Goal: Task Accomplishment & Management: Complete application form

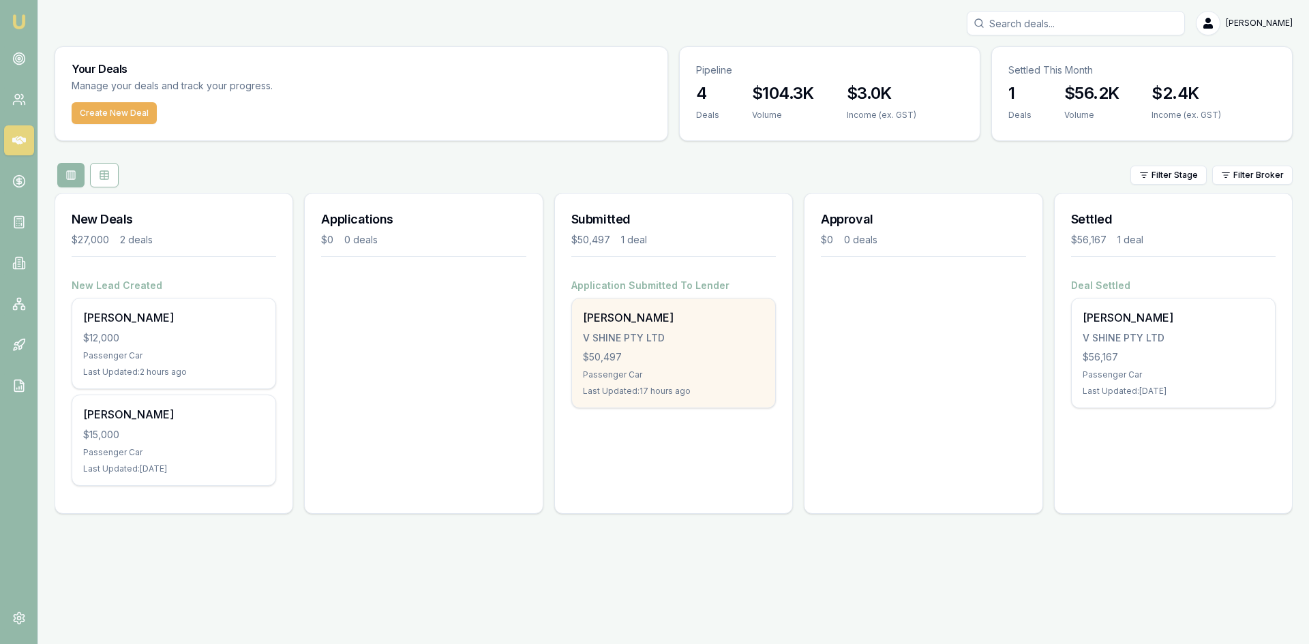
click at [674, 374] on div "Passenger Car" at bounding box center [673, 375] width 181 height 11
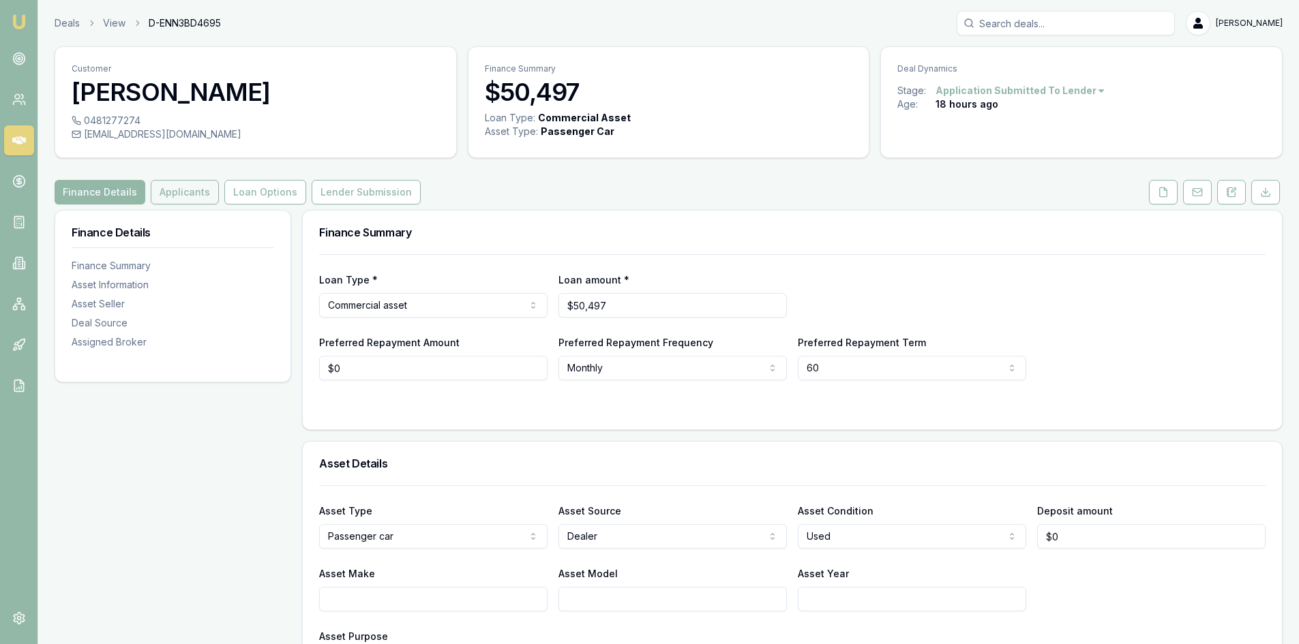
click at [191, 196] on button "Applicants" at bounding box center [185, 192] width 68 height 25
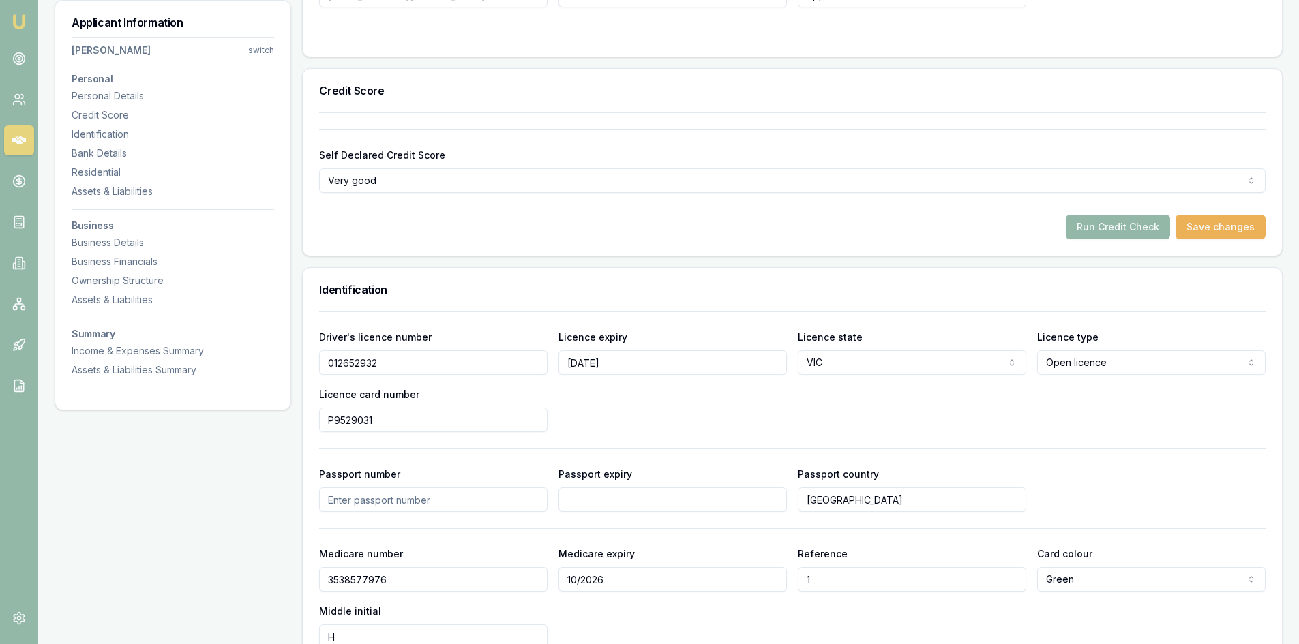
scroll to position [477, 0]
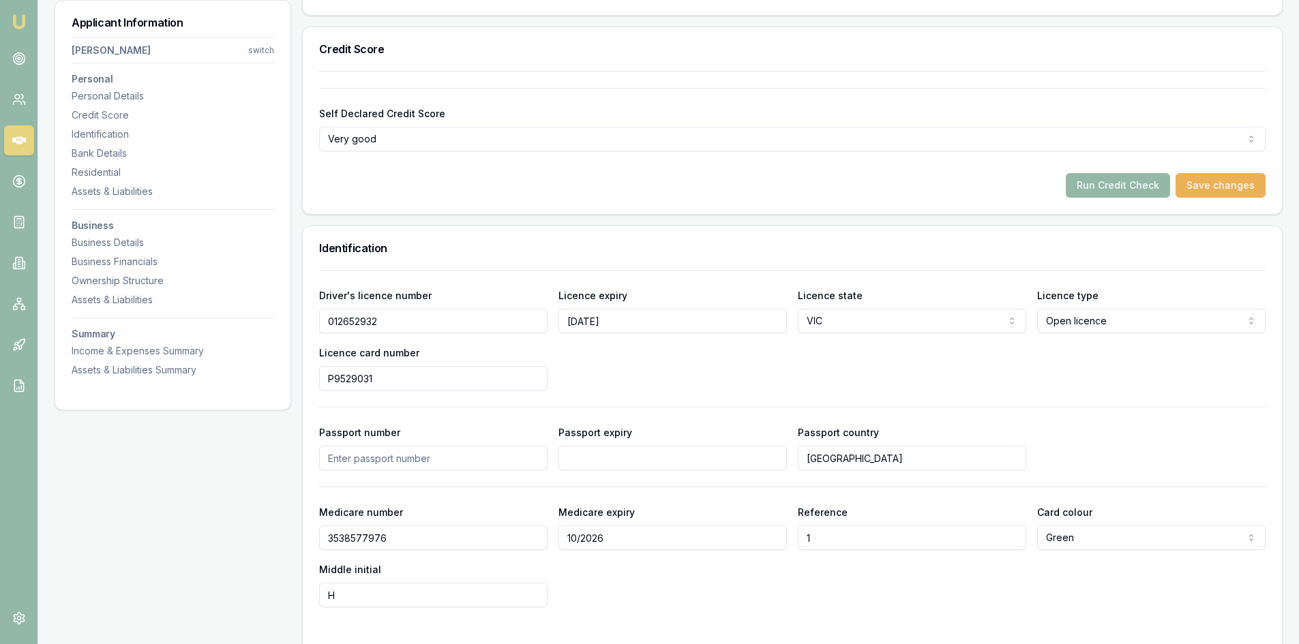
drag, startPoint x: 434, startPoint y: 325, endPoint x: 280, endPoint y: 328, distance: 154.1
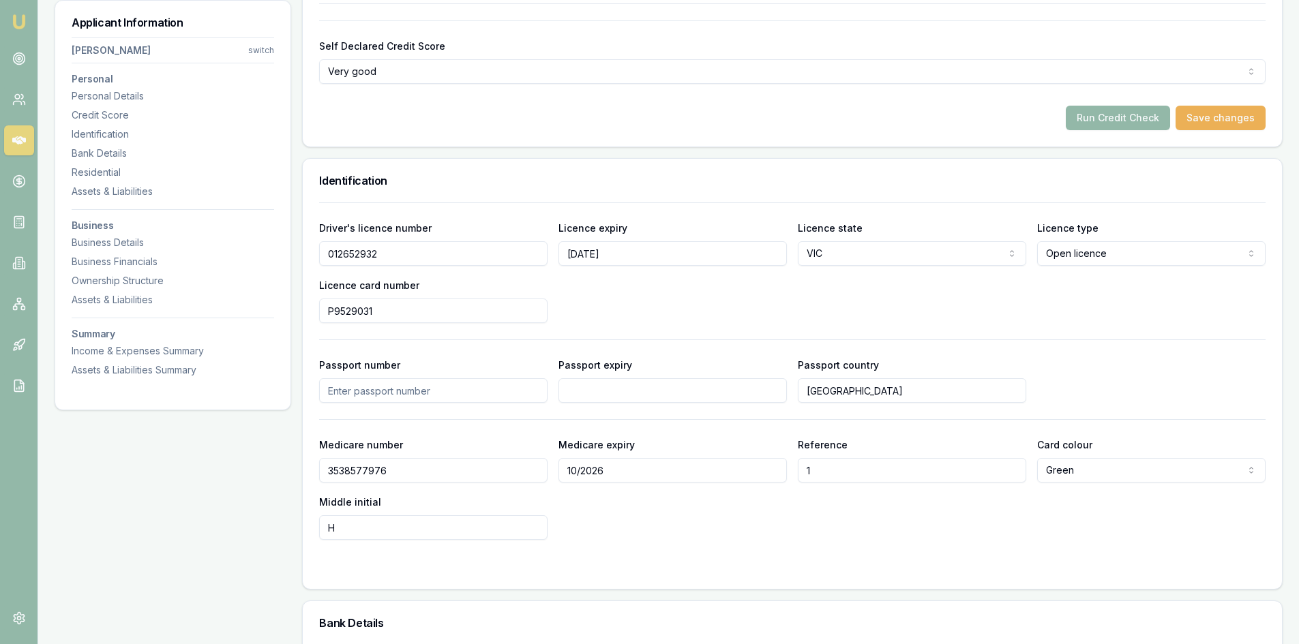
scroll to position [545, 0]
drag, startPoint x: 470, startPoint y: 313, endPoint x: 297, endPoint y: 307, distance: 173.3
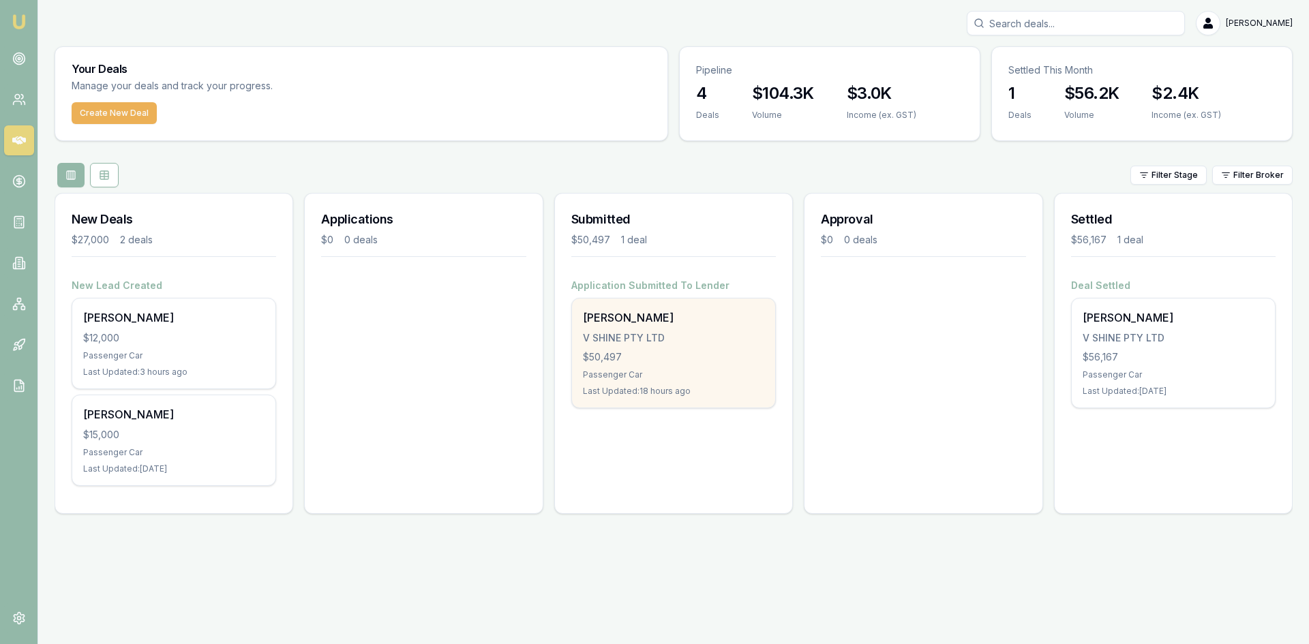
click at [672, 347] on div "Sella Silva V SHINE PTY LTD $50,497 Passenger Car Last Updated: 18 hours ago" at bounding box center [673, 353] width 203 height 109
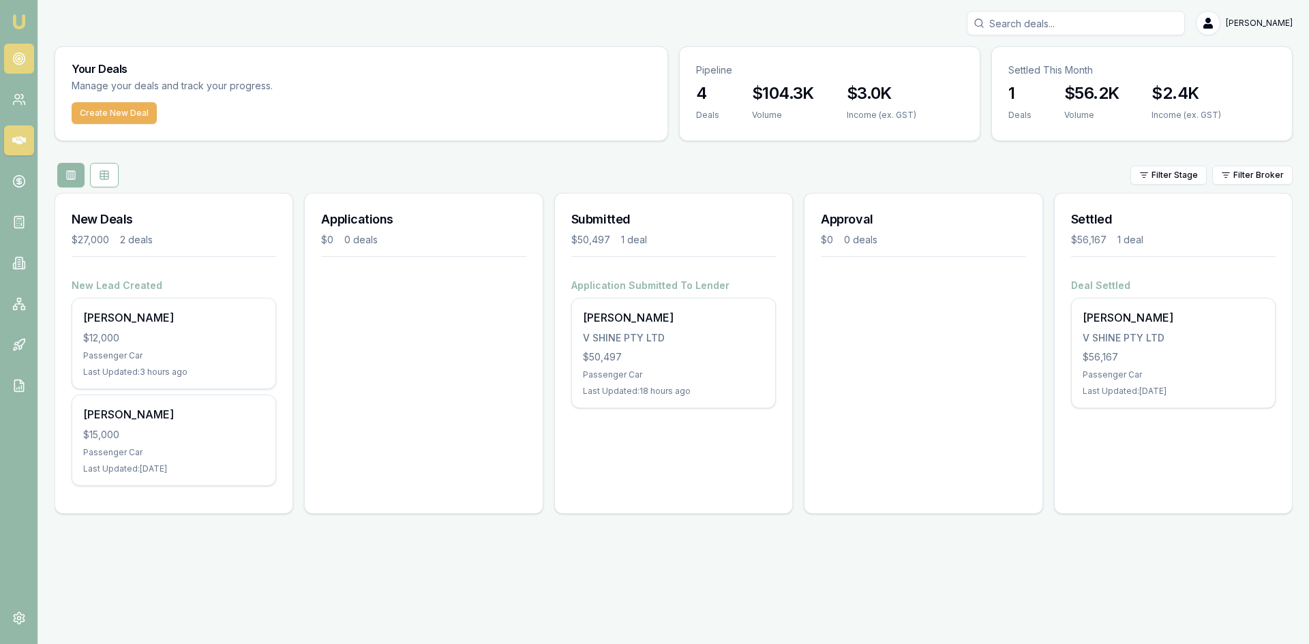
click at [22, 53] on icon at bounding box center [19, 59] width 14 height 14
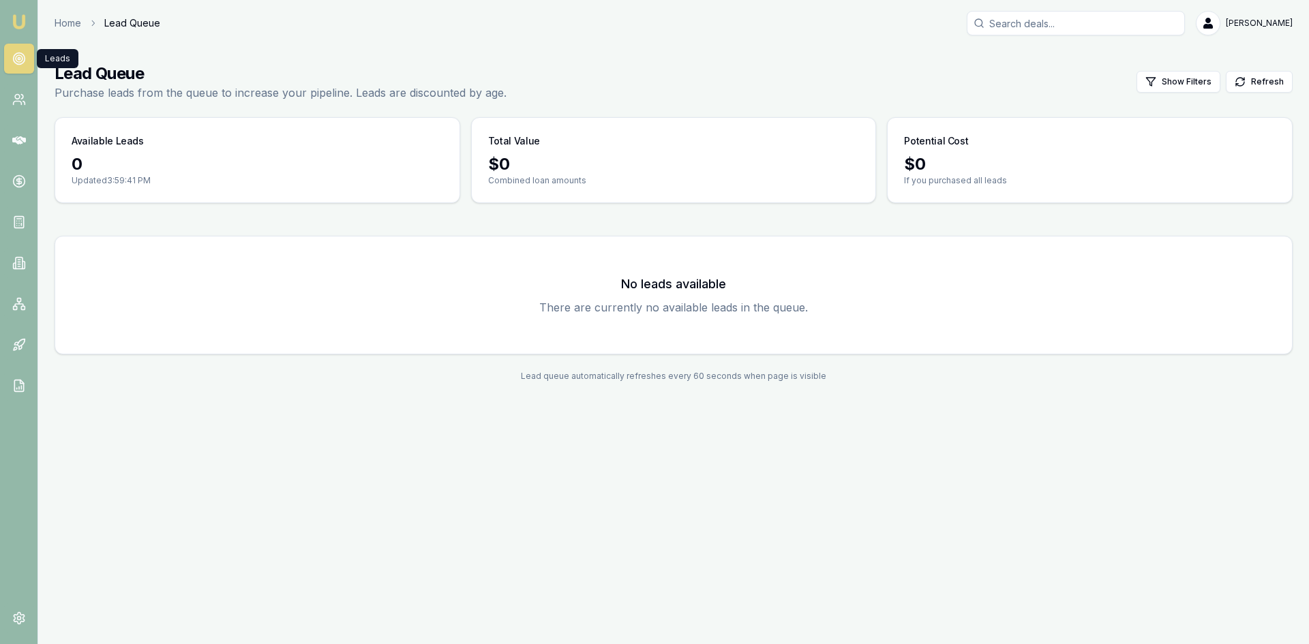
click at [16, 58] on icon at bounding box center [19, 59] width 14 height 14
click at [16, 92] on link at bounding box center [19, 100] width 30 height 30
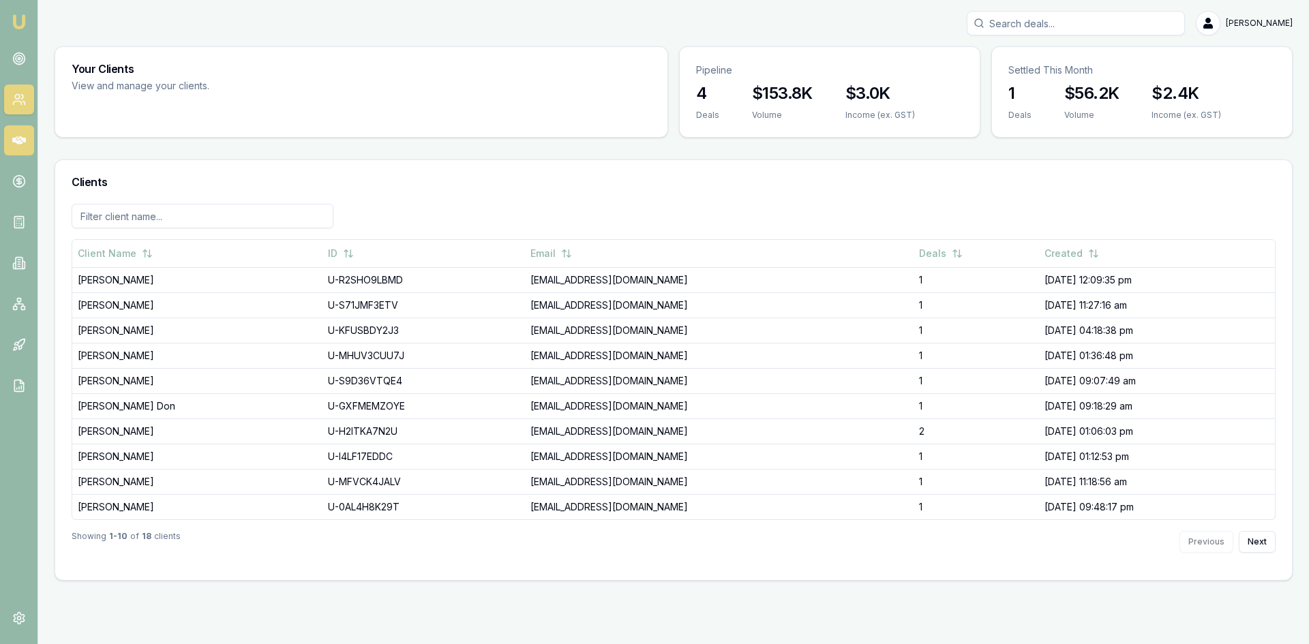
click at [16, 130] on link at bounding box center [19, 140] width 30 height 30
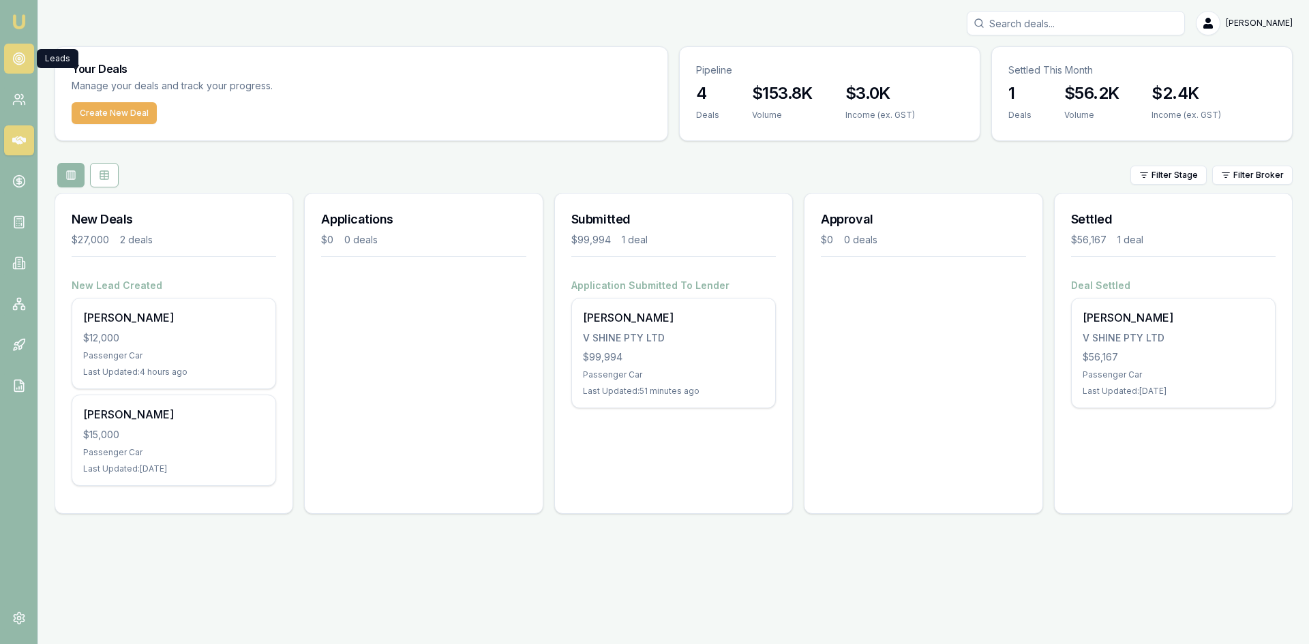
click at [12, 61] on icon at bounding box center [19, 59] width 14 height 14
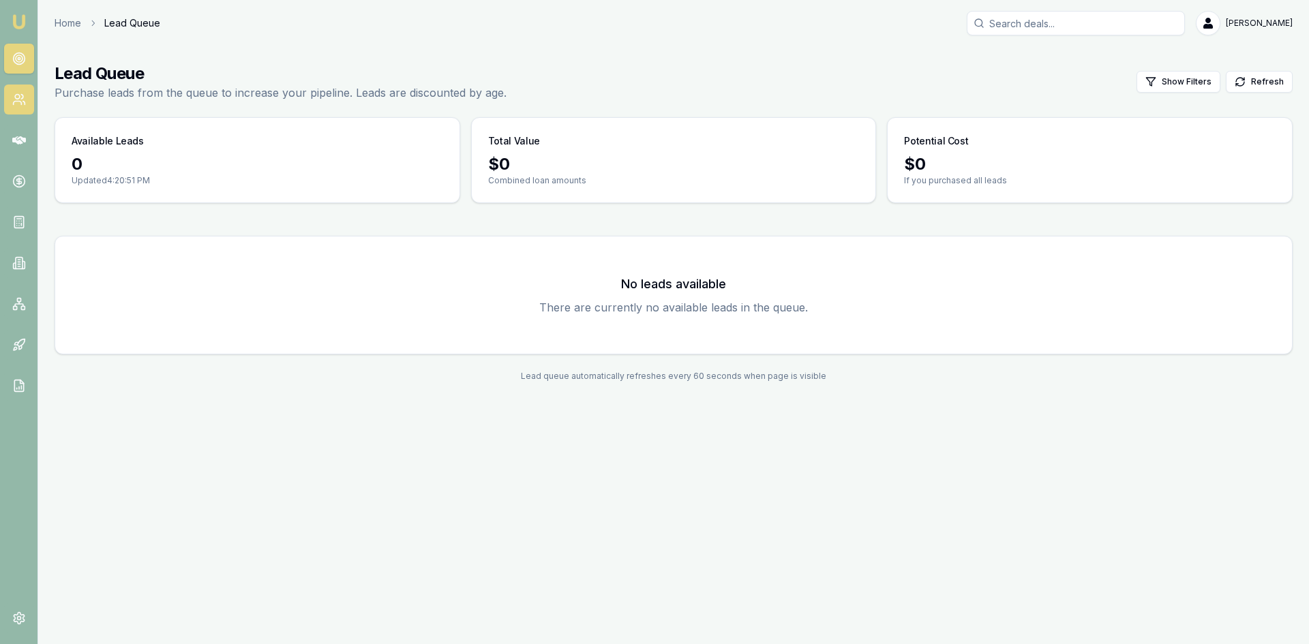
click at [18, 102] on icon at bounding box center [17, 103] width 8 height 3
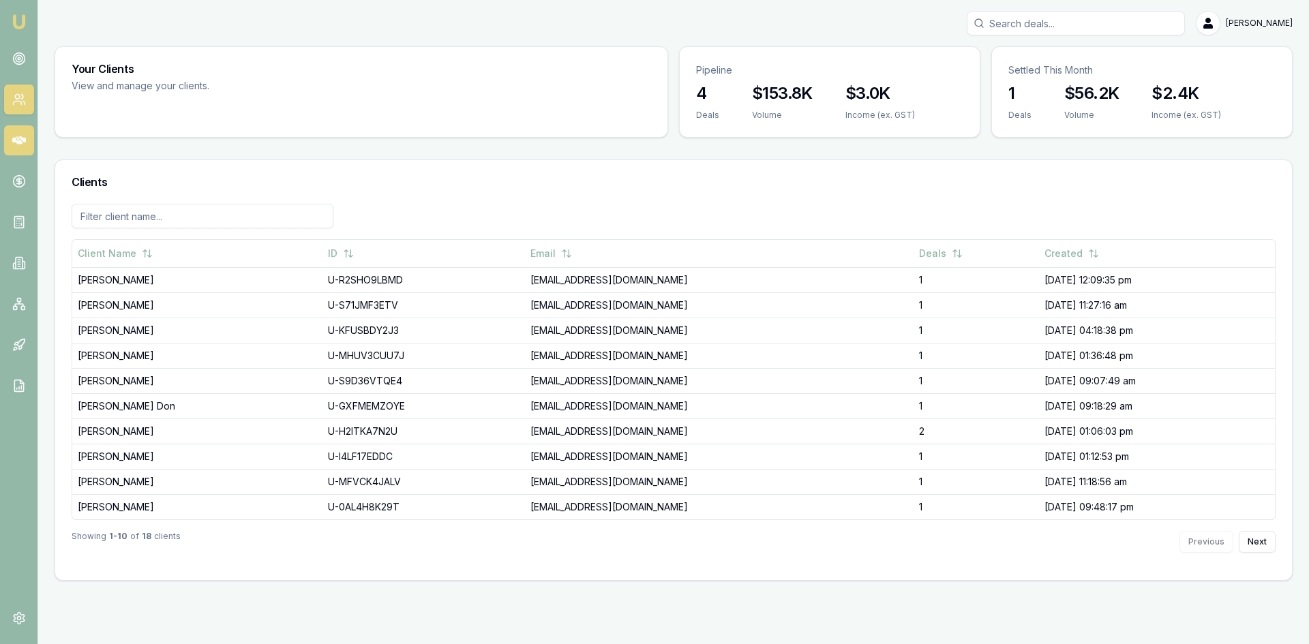
click at [6, 127] on link at bounding box center [19, 140] width 30 height 30
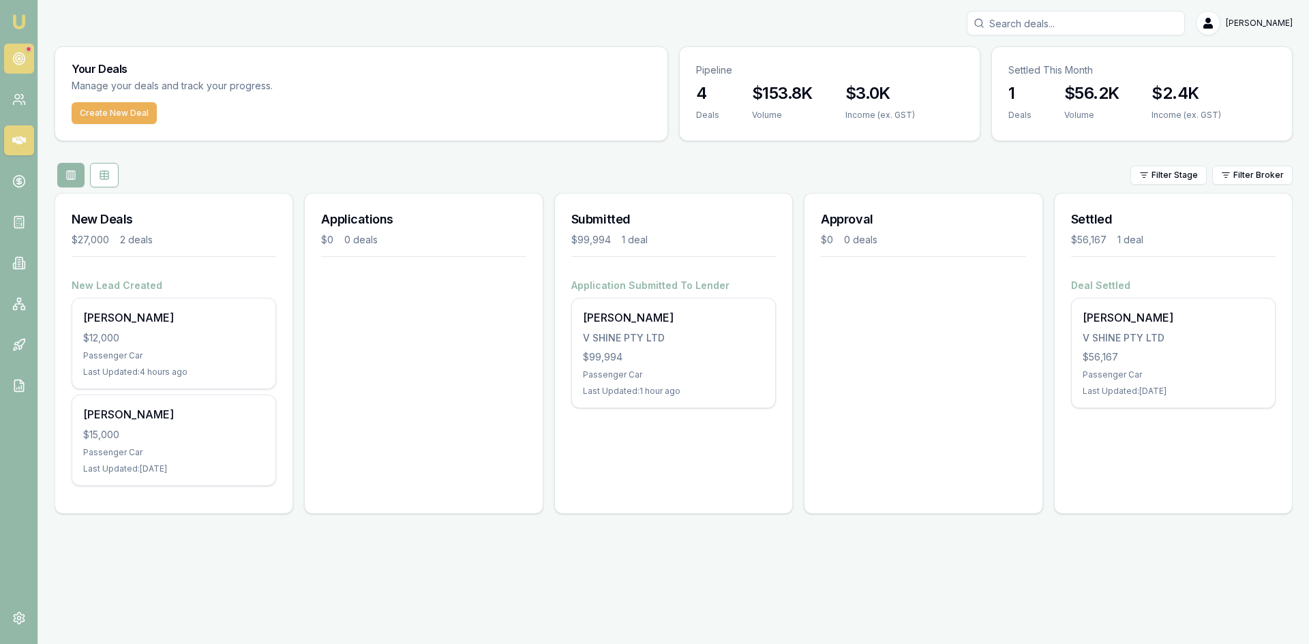
click at [26, 58] on link at bounding box center [19, 59] width 30 height 30
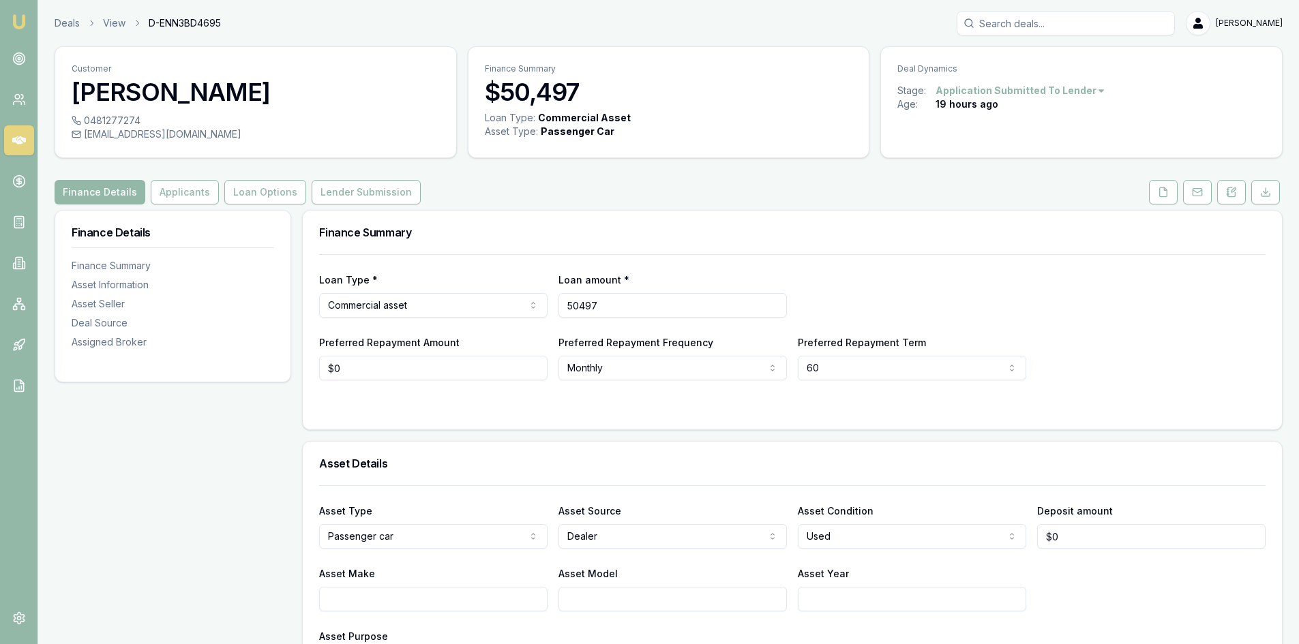
drag, startPoint x: 614, startPoint y: 302, endPoint x: 492, endPoint y: 307, distance: 122.1
click at [492, 307] on div "Loan Type * Commercial asset Consumer loan Consumer asset Commercial loan Comme…" at bounding box center [792, 294] width 946 height 46
type input "$99,994"
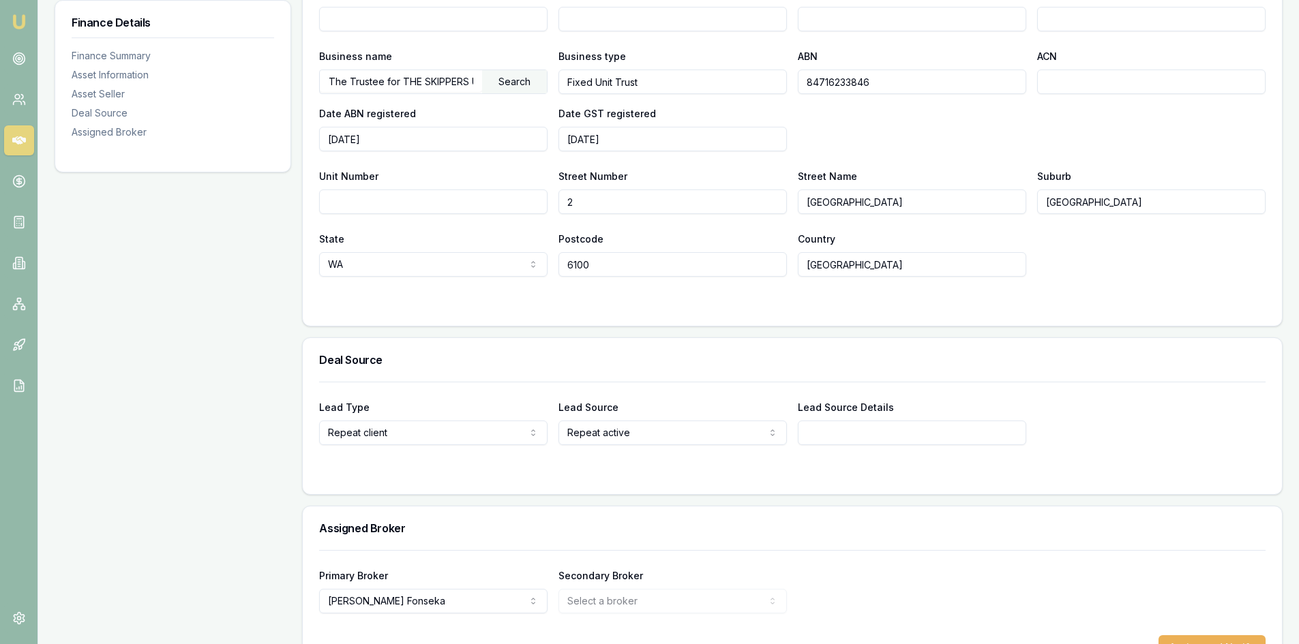
scroll to position [803, 0]
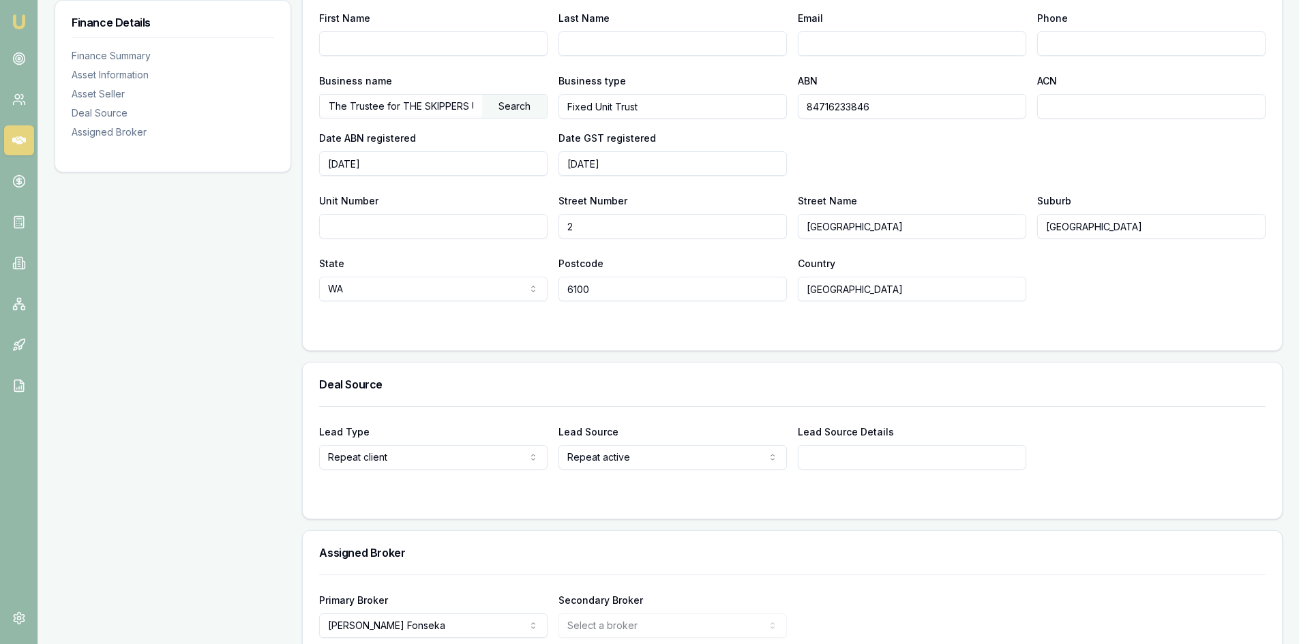
drag, startPoint x: 220, startPoint y: 318, endPoint x: 213, endPoint y: 265, distance: 53.7
click at [220, 317] on div "Finance Details Finance Summary Asset Information Asset Seller Deal Source Assi…" at bounding box center [173, 54] width 237 height 1295
click at [27, 91] on link at bounding box center [19, 100] width 30 height 30
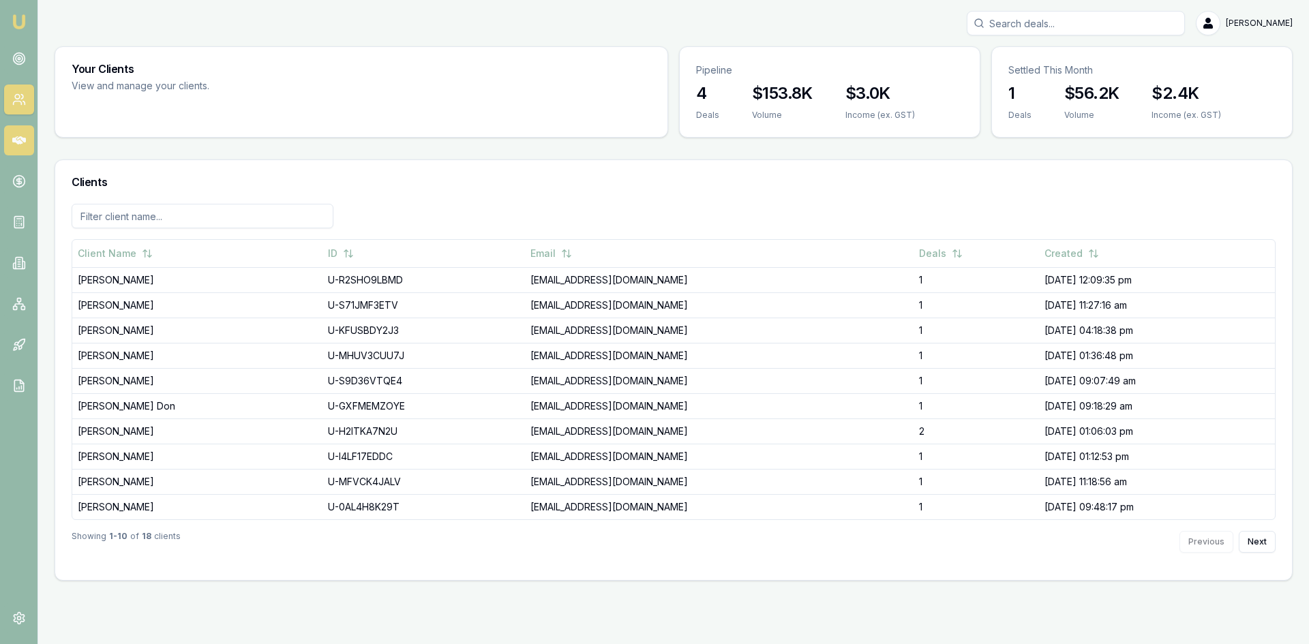
click at [13, 134] on icon at bounding box center [19, 141] width 14 height 14
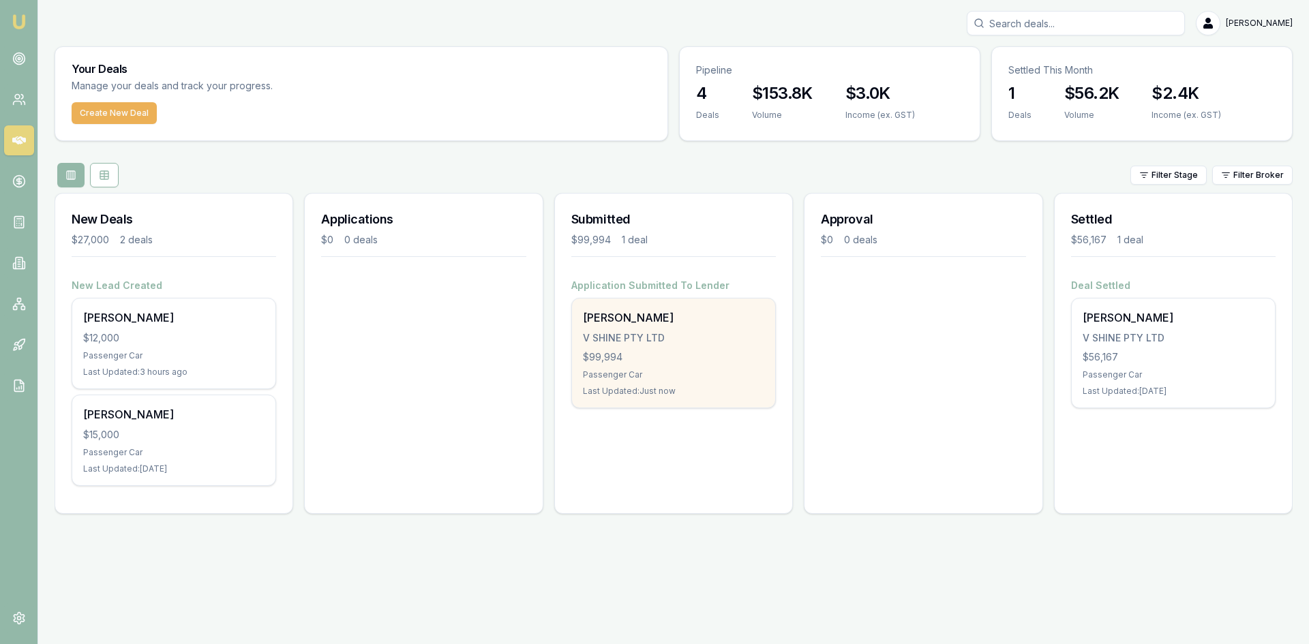
click at [669, 383] on div "Sella Silva V SHINE PTY LTD $99,994 Passenger Car Last Updated: Just now" at bounding box center [673, 353] width 203 height 109
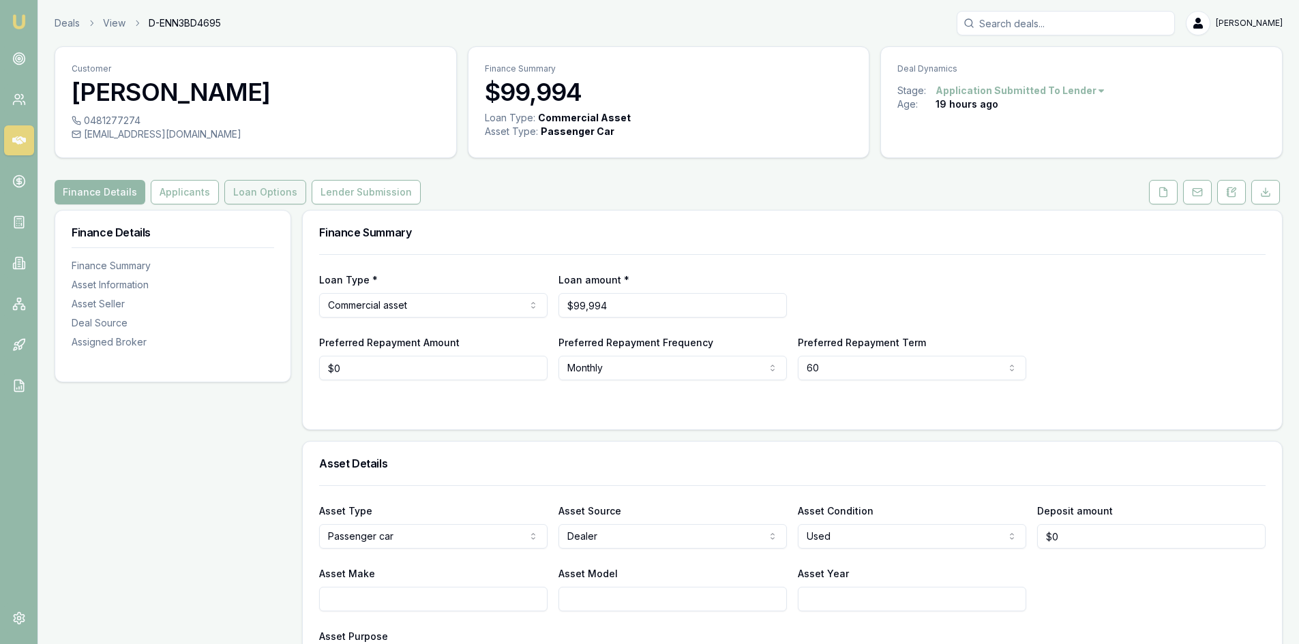
click at [277, 182] on button "Loan Options" at bounding box center [265, 192] width 82 height 25
